Goal: Transaction & Acquisition: Book appointment/travel/reservation

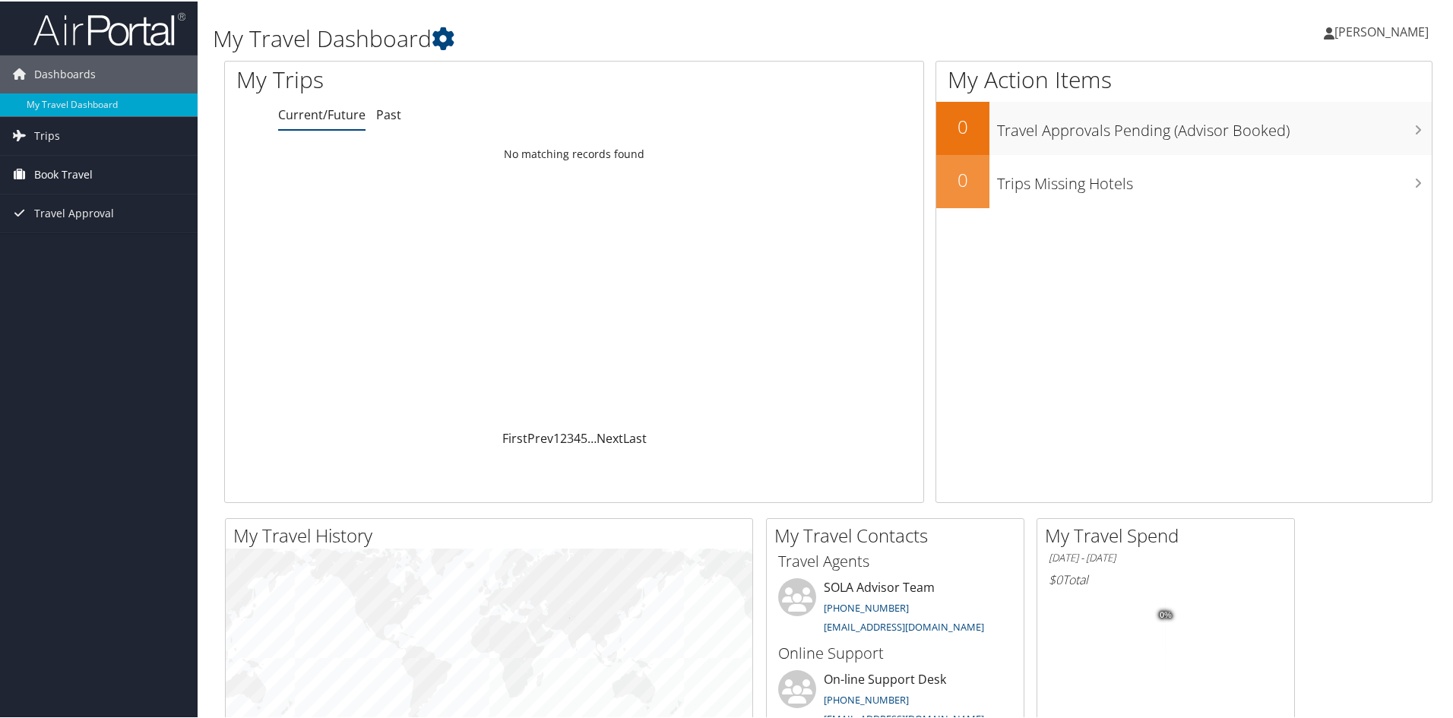
click at [79, 187] on span "Book Travel" at bounding box center [63, 173] width 59 height 38
click at [84, 232] on link "Book/Manage Online Trips" at bounding box center [99, 226] width 198 height 23
